Goal: Transaction & Acquisition: Purchase product/service

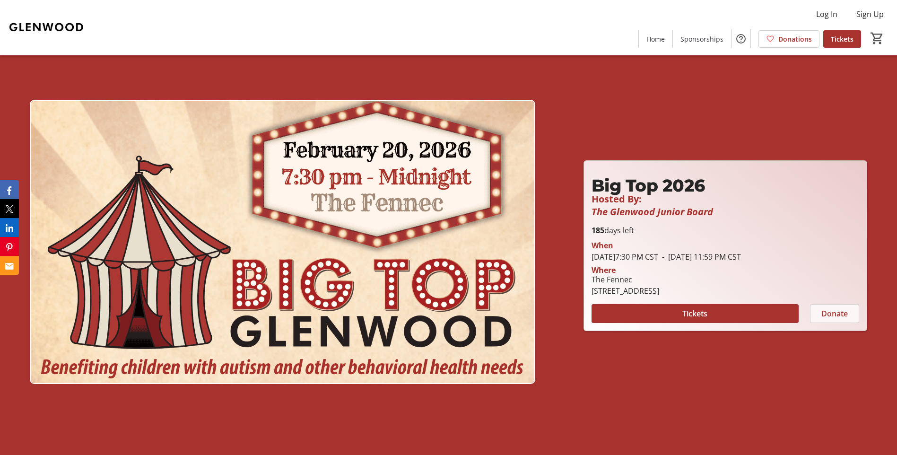
click at [831, 309] on span "Donate" at bounding box center [834, 313] width 26 height 11
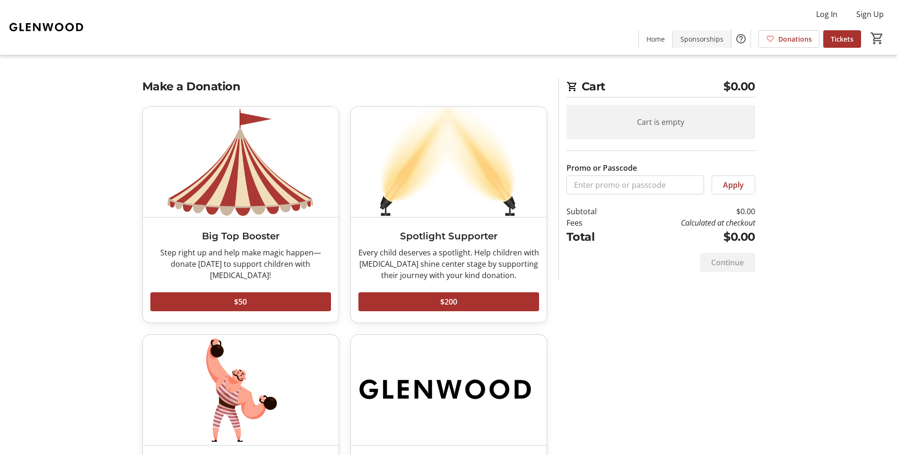
click at [710, 39] on span "Sponsorships" at bounding box center [701, 39] width 43 height 10
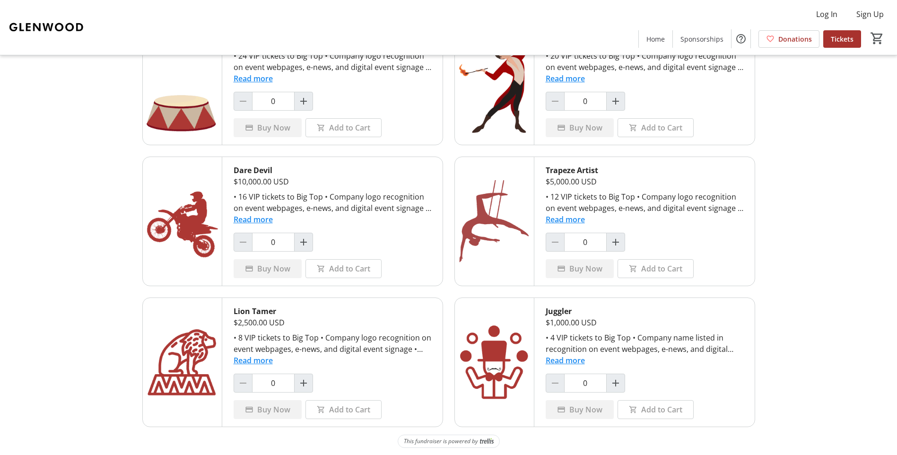
scroll to position [86, 0]
click at [573, 364] on button "Read more" at bounding box center [565, 359] width 39 height 11
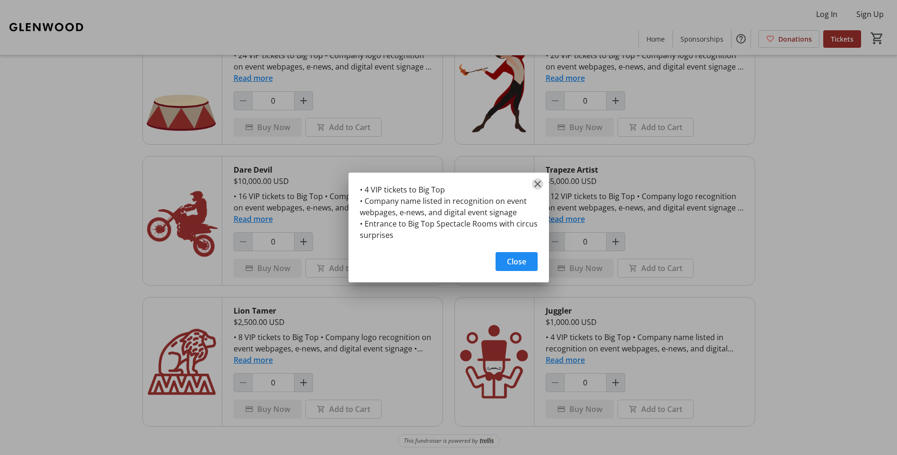
click at [538, 180] on mat-icon "Close" at bounding box center [537, 183] width 11 height 11
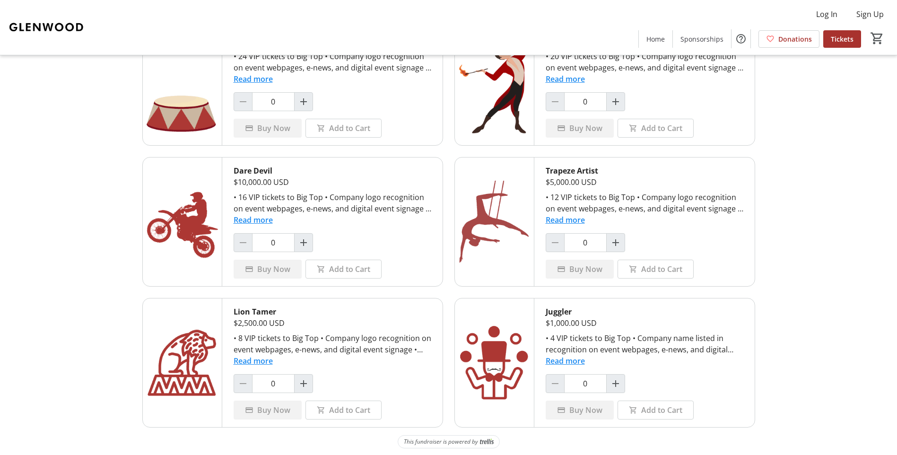
scroll to position [86, 0]
click at [661, 41] on span "Home" at bounding box center [655, 39] width 18 height 10
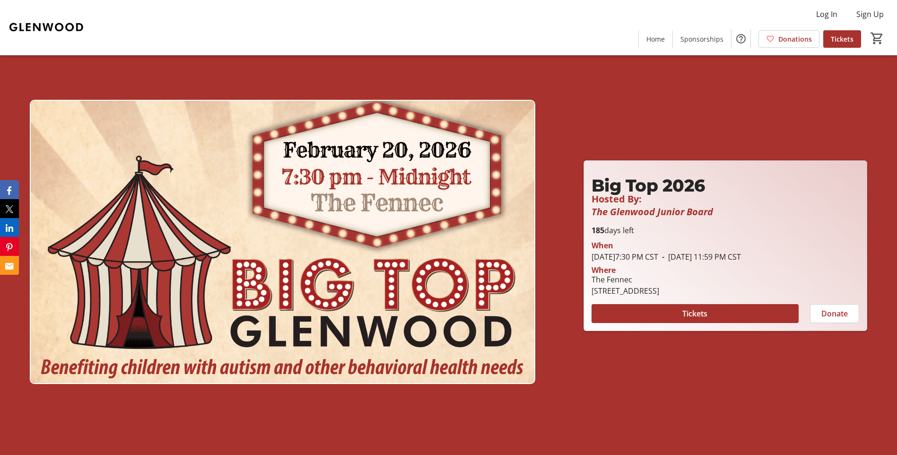
click at [829, 313] on span "Donate" at bounding box center [834, 313] width 26 height 11
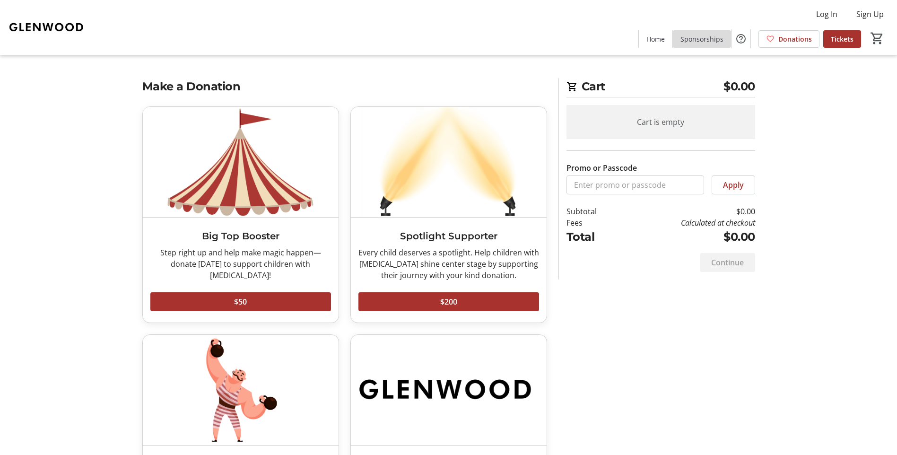
click at [706, 35] on span "Sponsorships" at bounding box center [701, 39] width 43 height 10
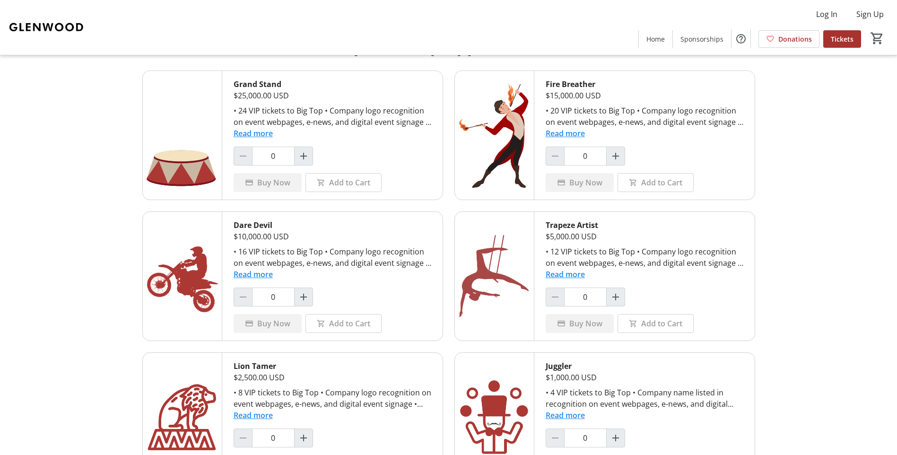
scroll to position [86, 0]
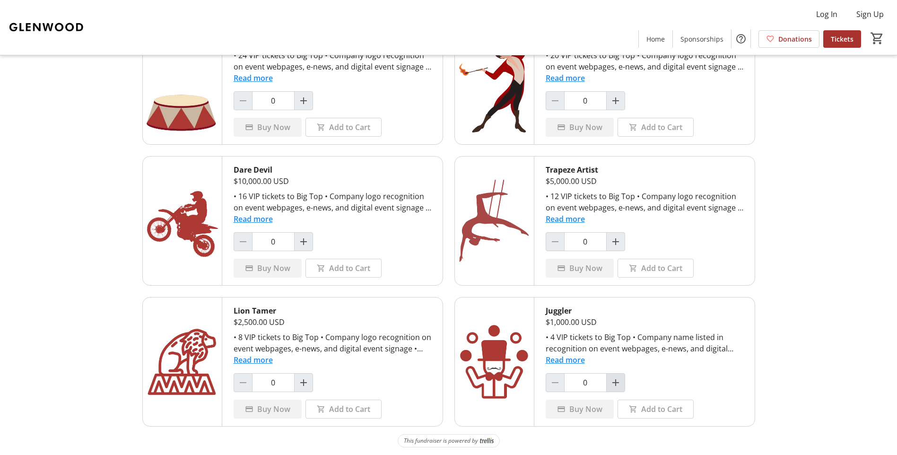
click at [611, 379] on mat-icon "Increment by one" at bounding box center [615, 382] width 11 height 11
type input "1"
click at [577, 406] on span "Buy Now" at bounding box center [585, 408] width 33 height 11
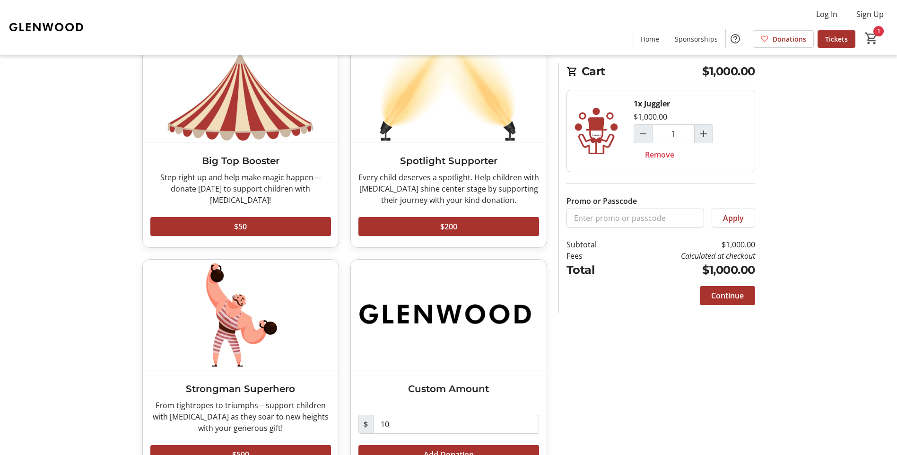
scroll to position [107, 0]
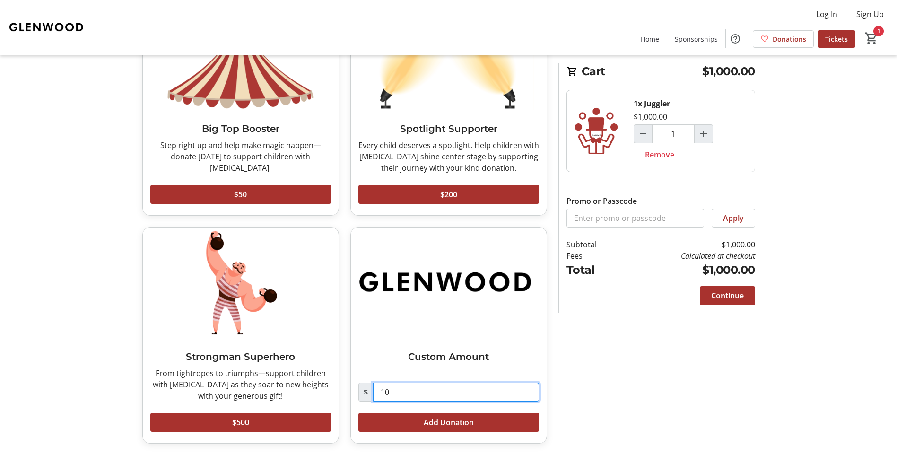
drag, startPoint x: 452, startPoint y: 390, endPoint x: 339, endPoint y: 383, distance: 112.7
click at [339, 383] on div "Big Top Booster Step right up and help make magic happen—donate [DATE] to suppo…" at bounding box center [345, 227] width 416 height 456
type input "500"
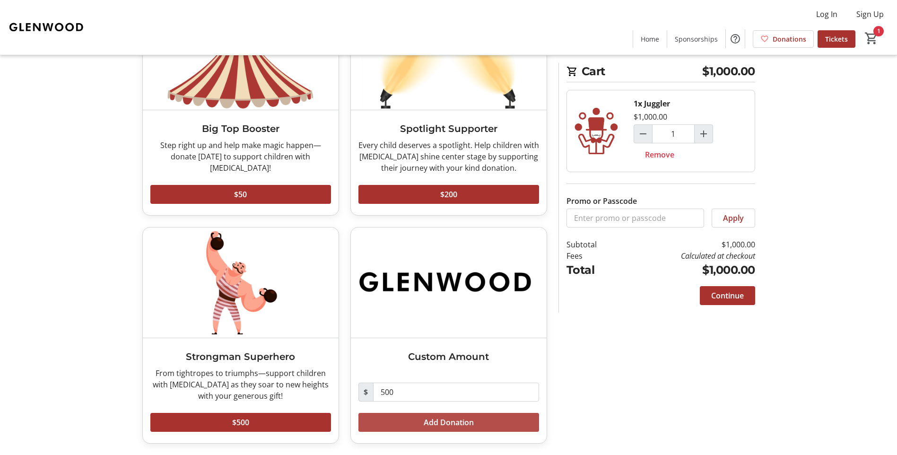
click at [431, 425] on span "Add Donation" at bounding box center [449, 422] width 50 height 11
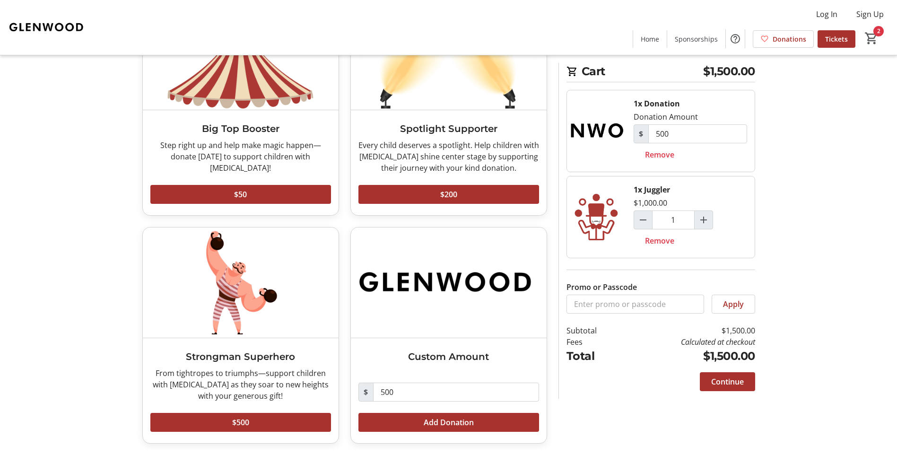
click at [783, 120] on tr-checkout-feature-upsell-ui "Cart $1,500.00 1x Donation Donation Amount $ 500 Remove 1x Juggler $1,000.00 1 …" at bounding box center [448, 174] width 897 height 562
click at [724, 387] on span at bounding box center [727, 381] width 55 height 23
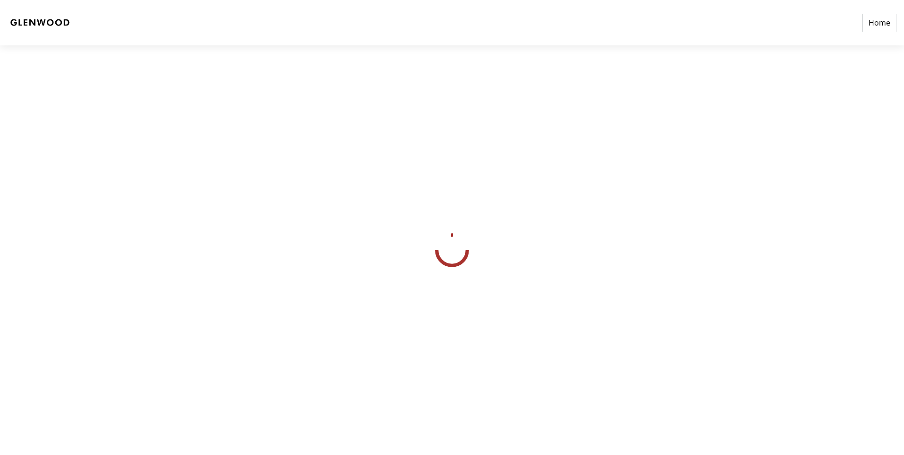
select select "US"
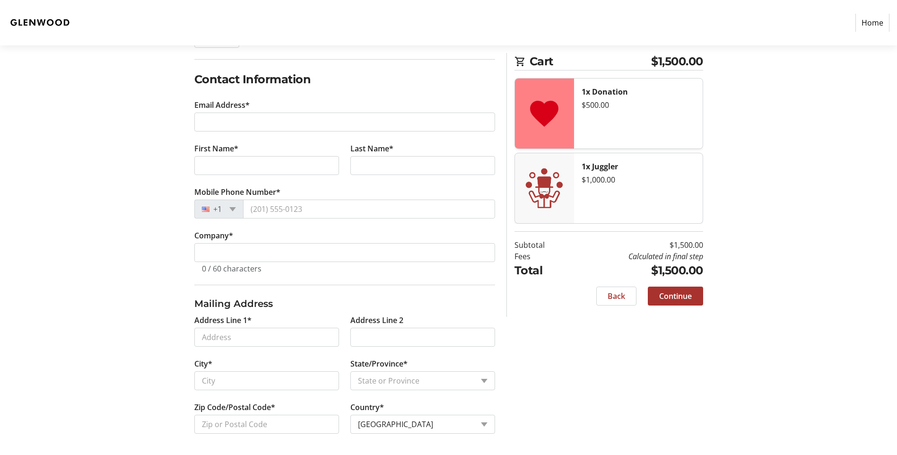
scroll to position [140, 0]
